Goal: Transaction & Acquisition: Book appointment/travel/reservation

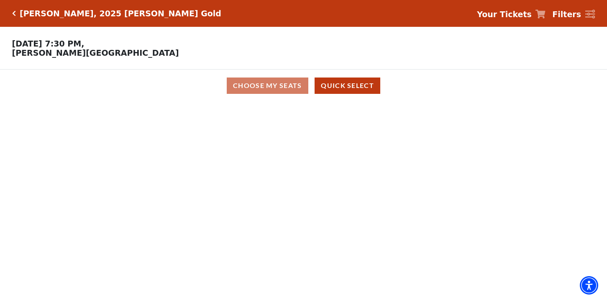
click at [283, 91] on div "Choose My Seats Quick Select" at bounding box center [303, 85] width 455 height 16
click at [335, 86] on button "Quick Select" at bounding box center [348, 85] width 66 height 16
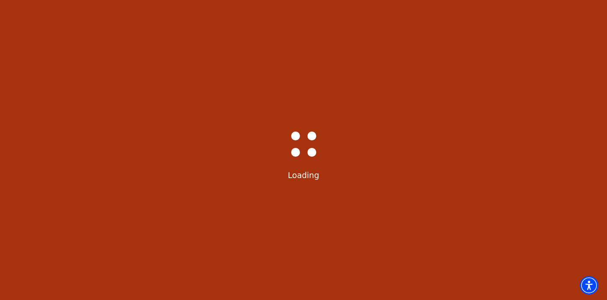
select select "6501"
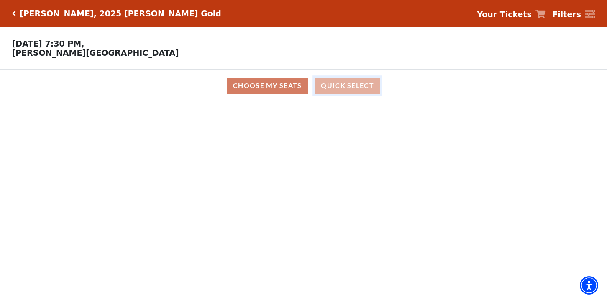
click at [353, 90] on button "Quick Select" at bounding box center [348, 85] width 66 height 16
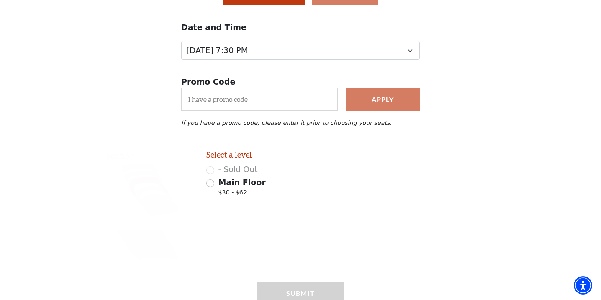
click at [161, 210] on icon at bounding box center [160, 204] width 37 height 22
radio input "true"
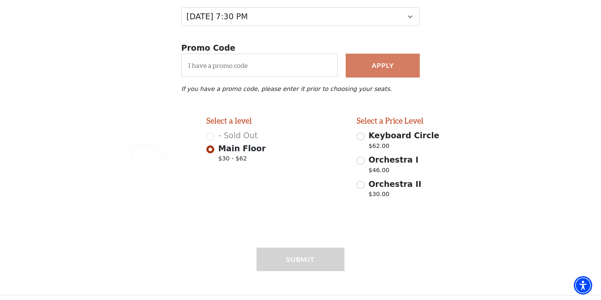
scroll to position [130, 0]
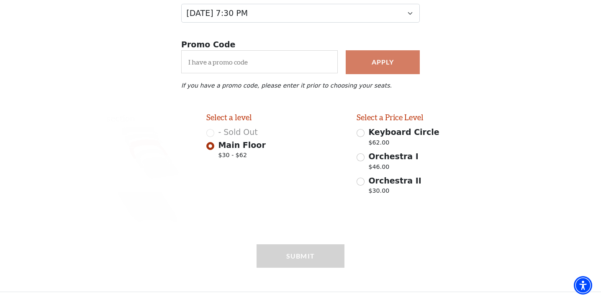
click at [144, 140] on icon at bounding box center [148, 149] width 39 height 20
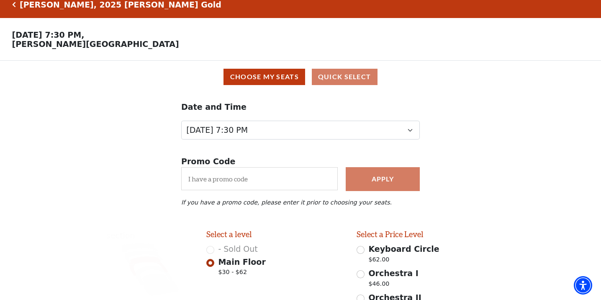
scroll to position [5, 0]
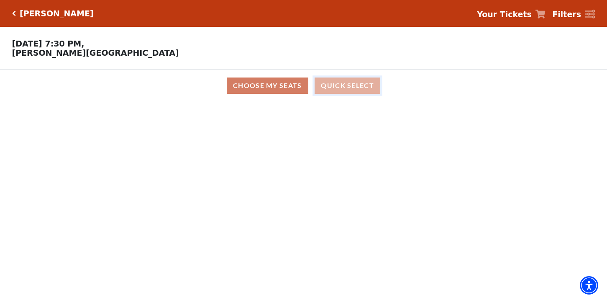
click at [343, 92] on button "Quick Select" at bounding box center [348, 85] width 66 height 16
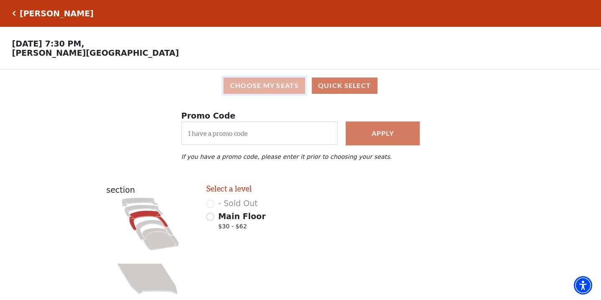
click at [239, 89] on button "Choose My Seats" at bounding box center [264, 85] width 82 height 16
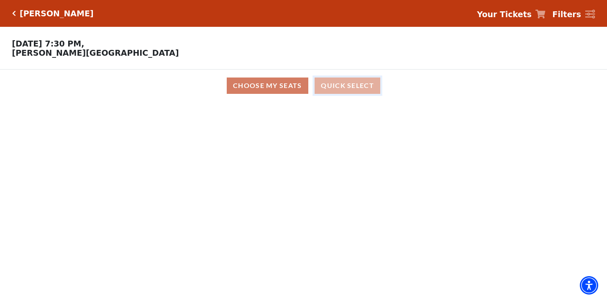
click at [363, 89] on button "Quick Select" at bounding box center [348, 85] width 66 height 16
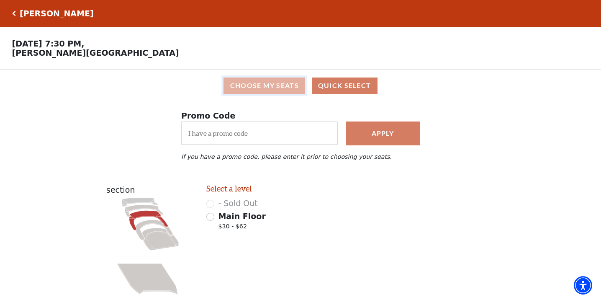
click at [297, 90] on button "Choose My Seats" at bounding box center [264, 85] width 82 height 16
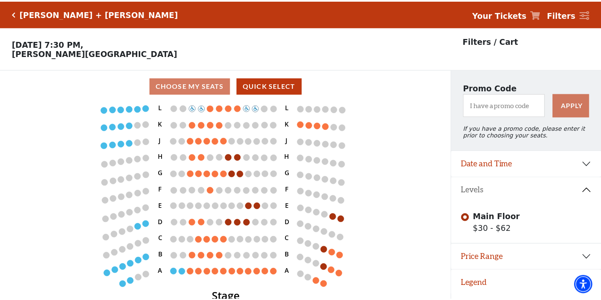
scroll to position [20, 0]
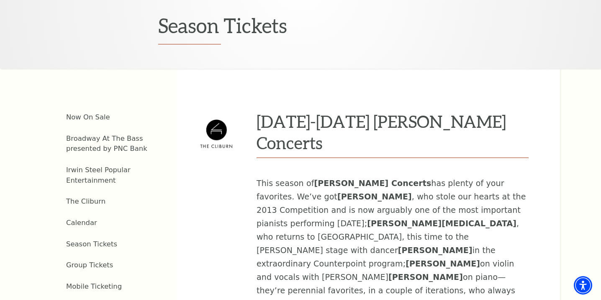
scroll to position [251, 0]
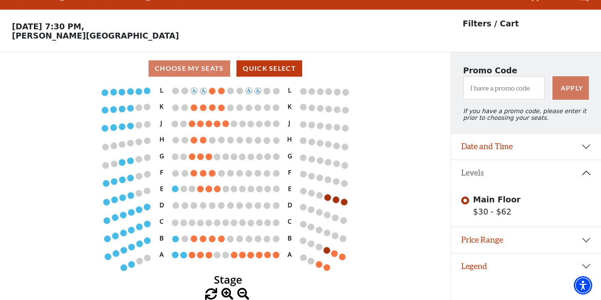
scroll to position [20, 0]
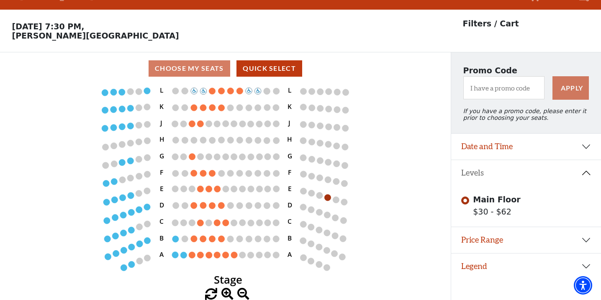
scroll to position [20, 0]
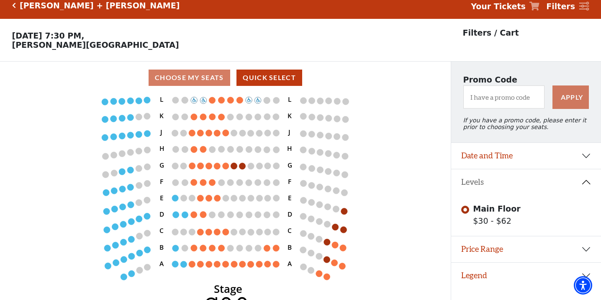
scroll to position [20, 0]
